Goal: Task Accomplishment & Management: Use online tool/utility

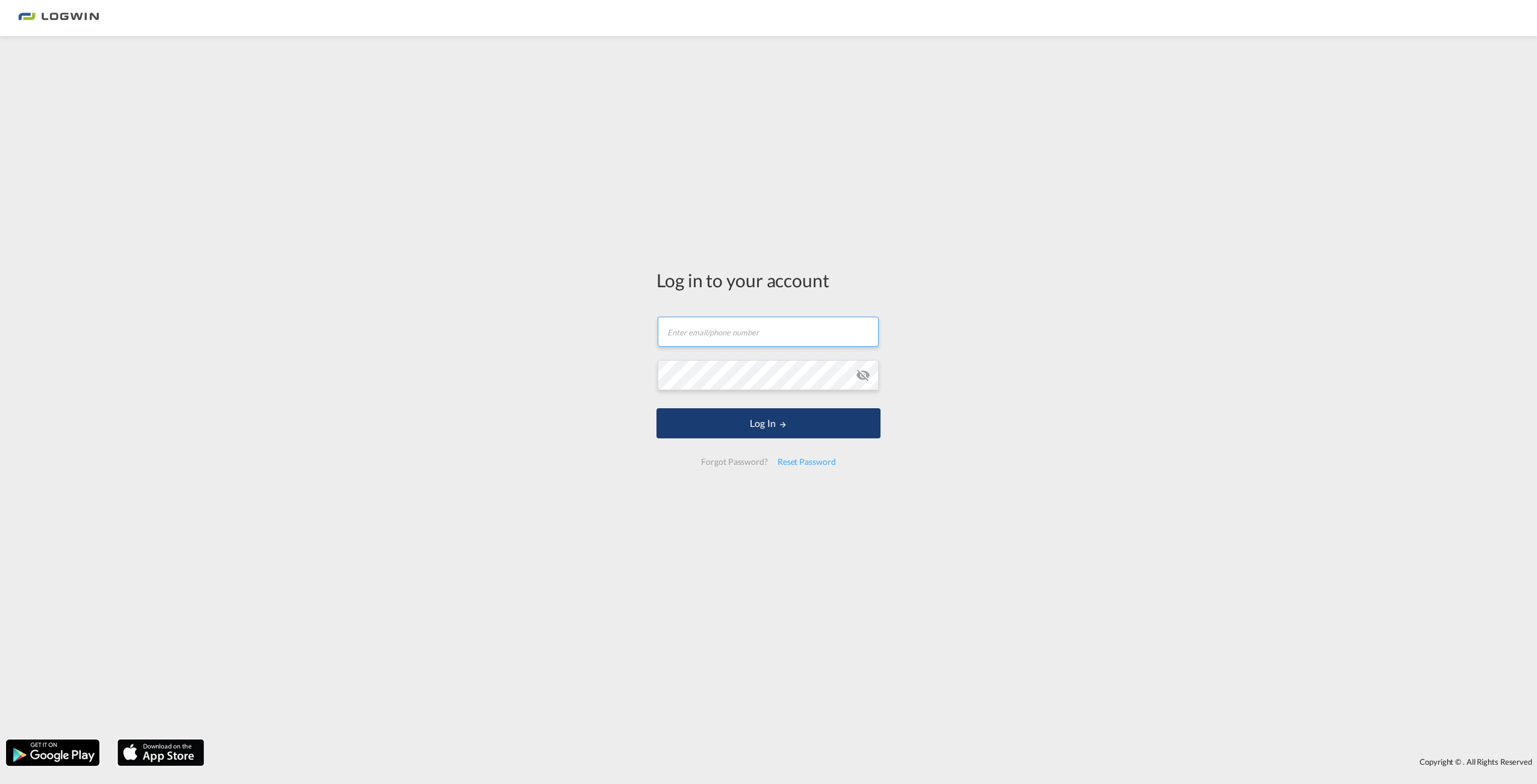
type input "[PERSON_NAME][EMAIL_ADDRESS][PERSON_NAME][DOMAIN_NAME]"
click at [809, 423] on button "Log In" at bounding box center [768, 423] width 224 height 30
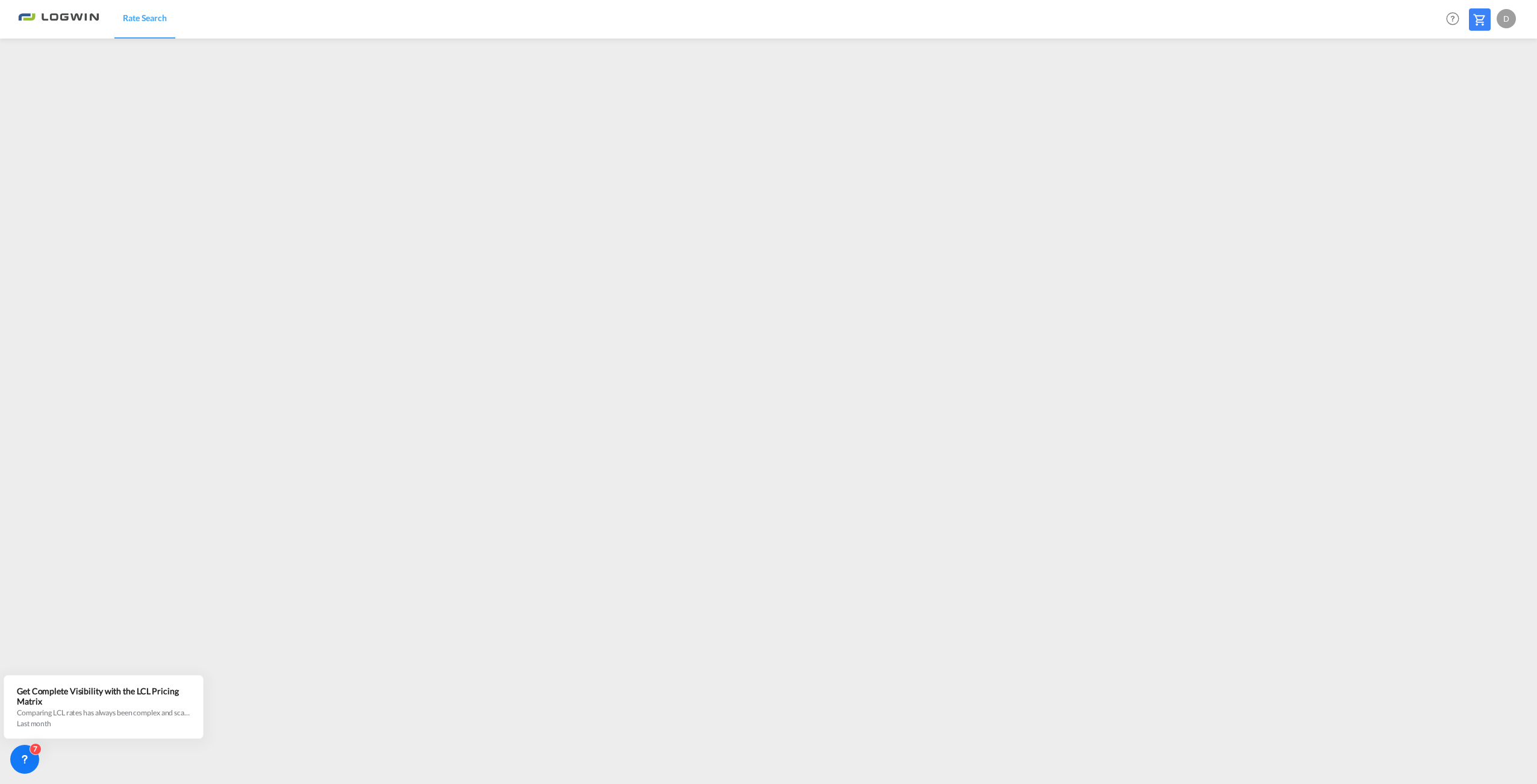
drag, startPoint x: 324, startPoint y: 8, endPoint x: 324, endPoint y: 17, distance: 9.0
click at [324, 8] on div "Rate Search Help Resources Product Release D My Profile Logout" at bounding box center [768, 18] width 1501 height 37
